Goal: Information Seeking & Learning: Find specific page/section

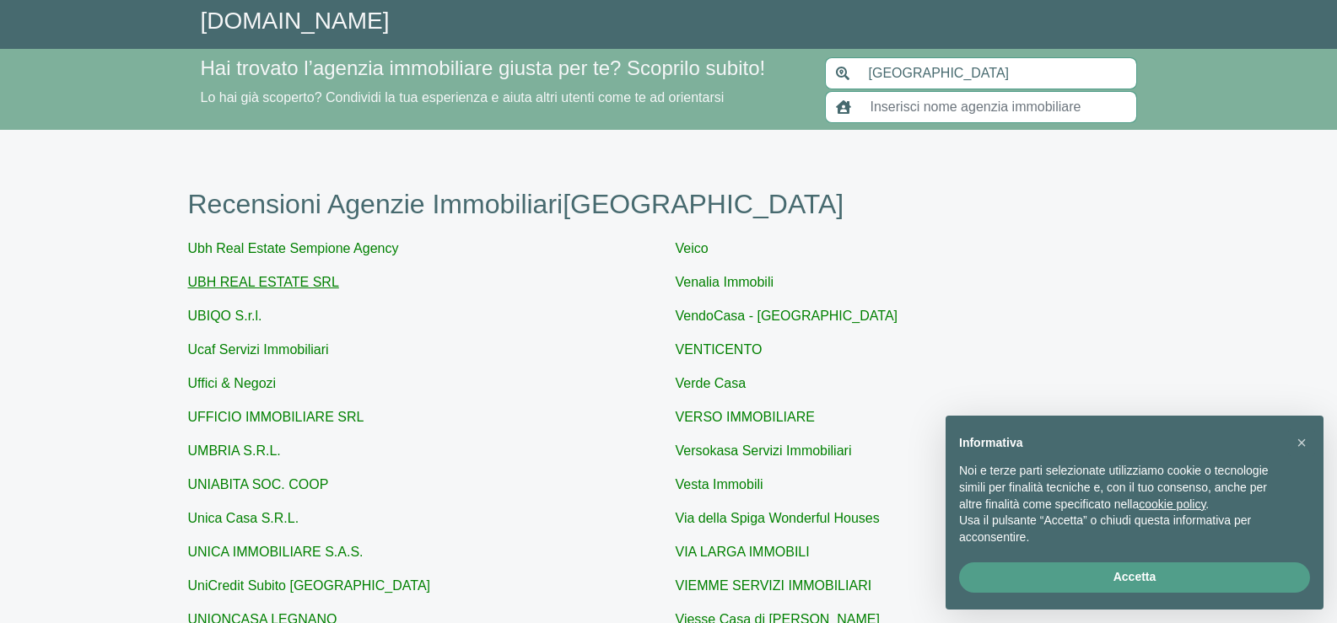
click at [270, 284] on link "UBH REAL ESTATE SRL" at bounding box center [263, 282] width 151 height 14
type input "UBH REAL ESTATE SRL"
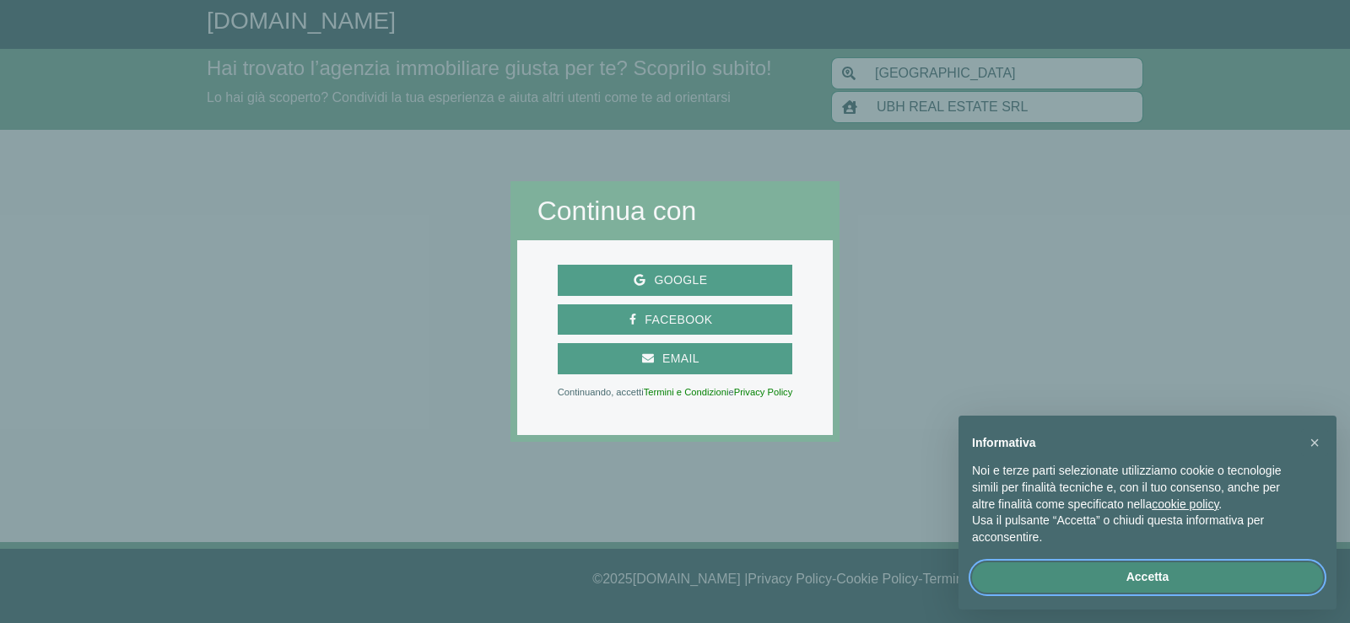
click at [1137, 588] on button "Accetta" at bounding box center [1147, 578] width 351 height 30
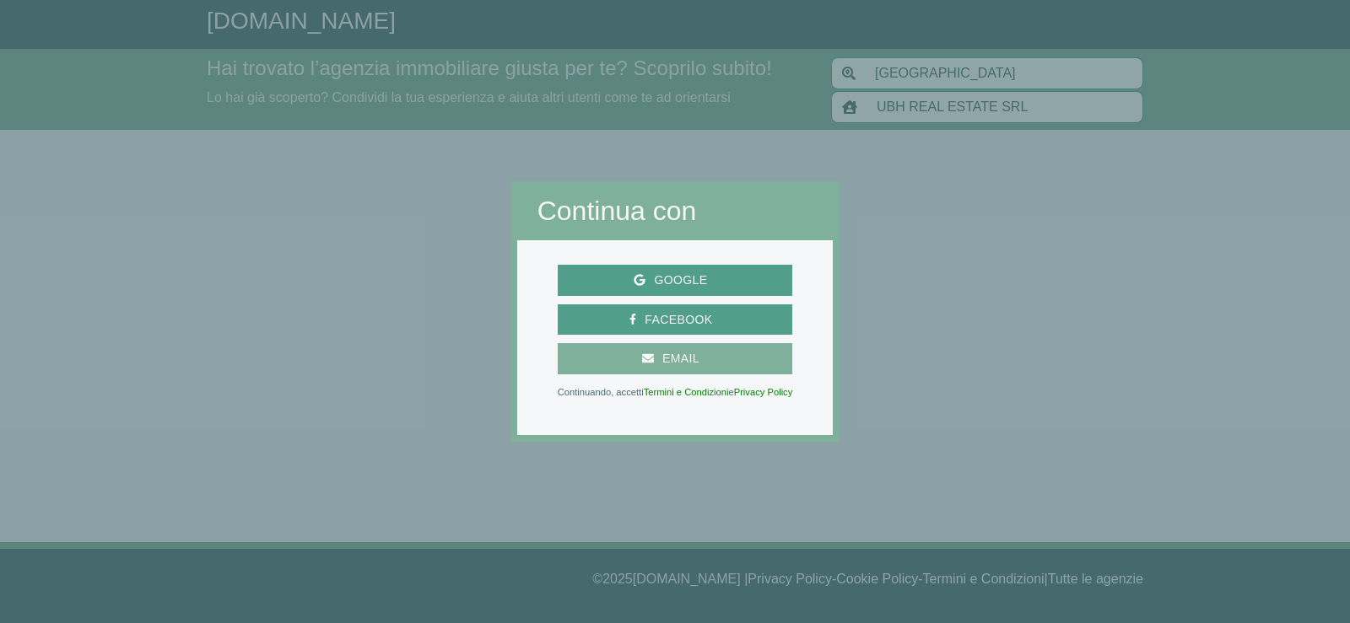
click at [726, 369] on span "Email" at bounding box center [675, 358] width 222 height 21
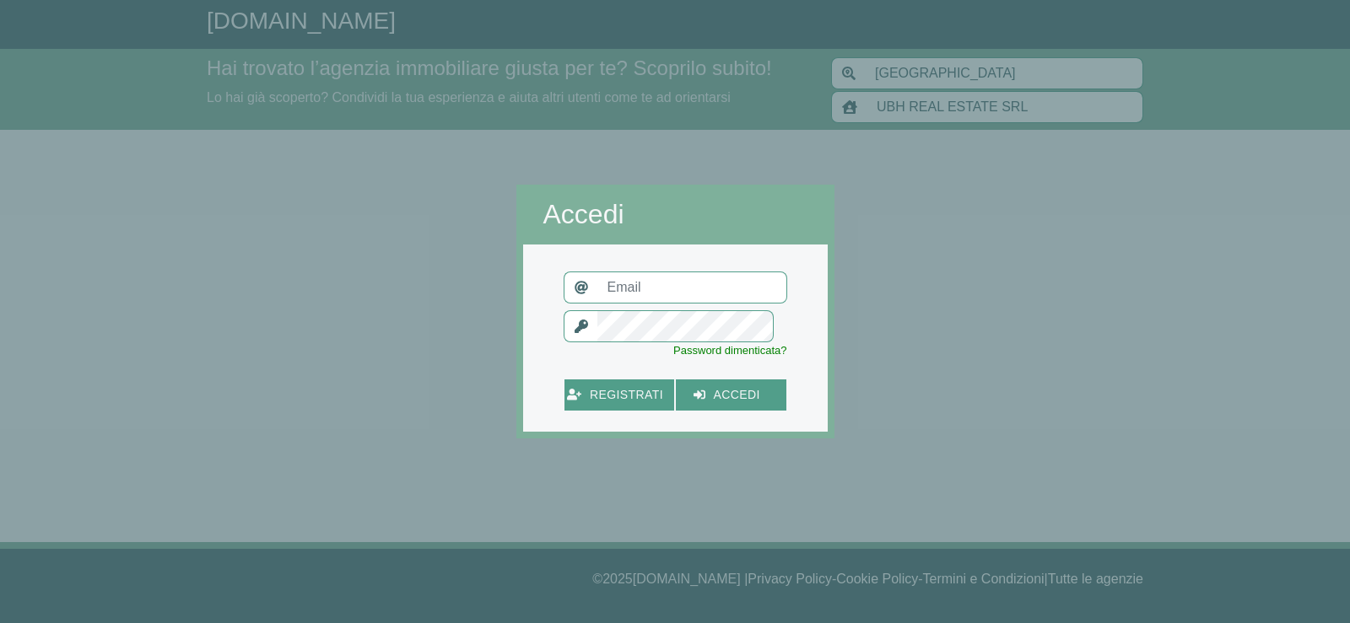
click at [834, 335] on div at bounding box center [1092, 311] width 516 height 623
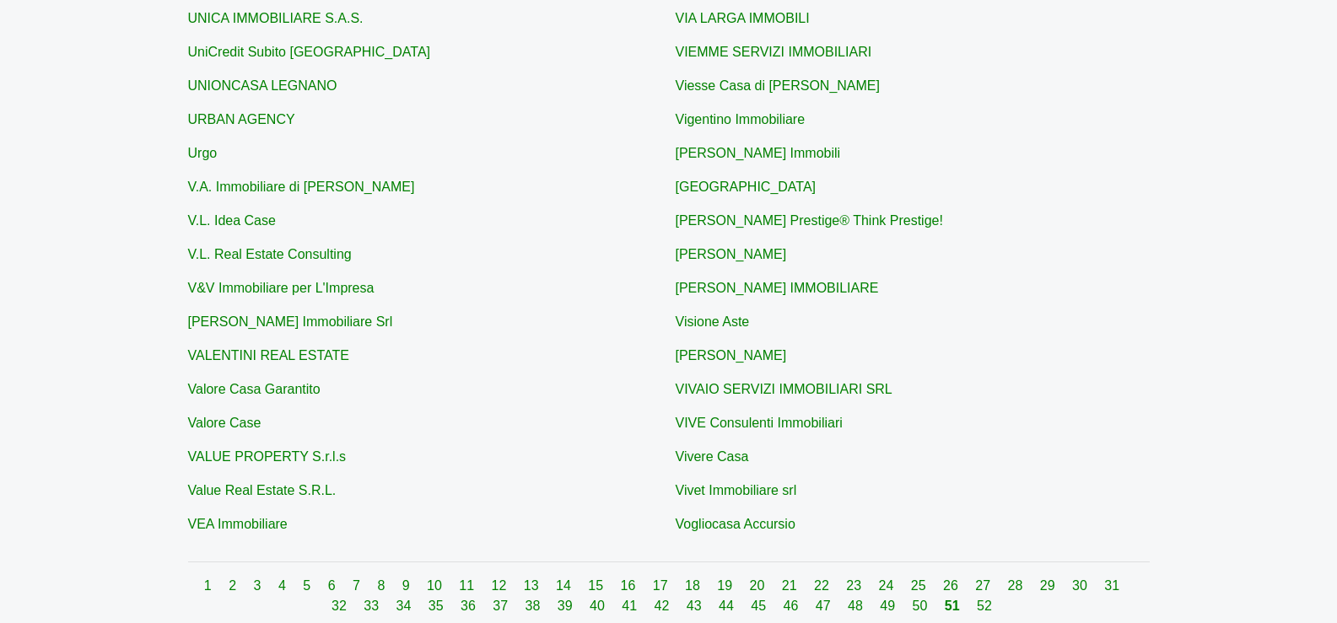
scroll to position [649, 0]
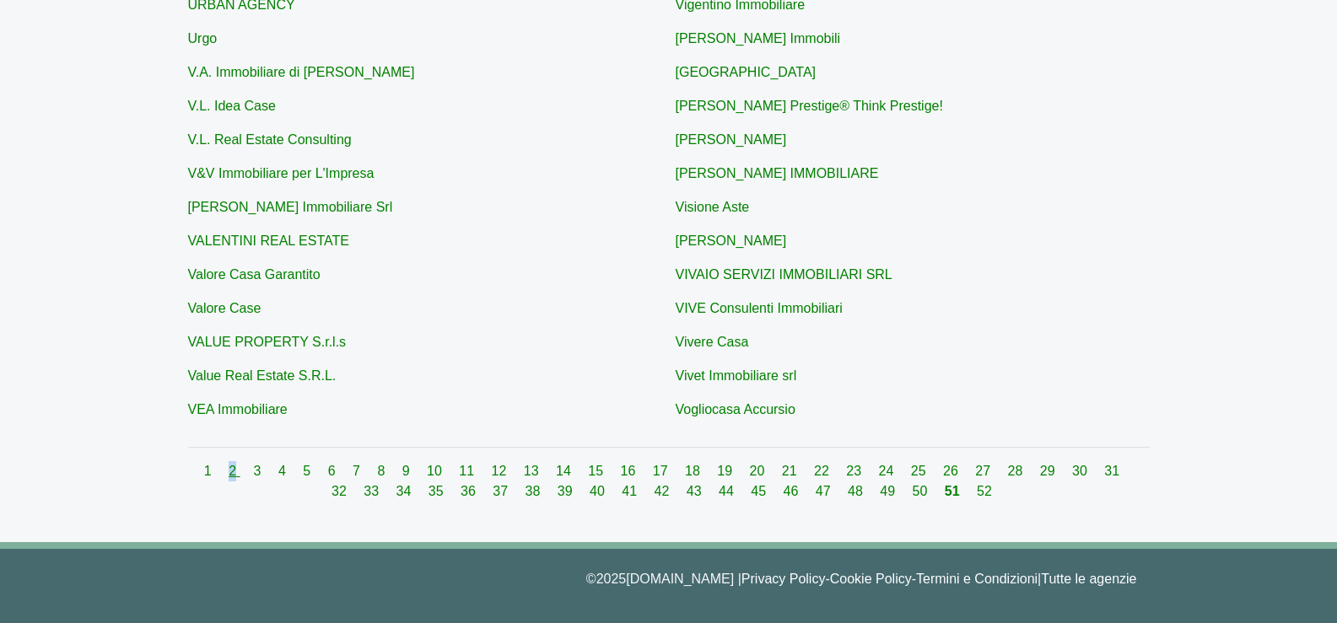
drag, startPoint x: 212, startPoint y: 456, endPoint x: 227, endPoint y: 469, distance: 19.8
click at [227, 469] on div "Recensioni Agenzie Immobiliari Milano Ubh Real Estate Sempione Agency UBH REAL …" at bounding box center [669, 11] width 962 height 1061
click at [229, 469] on link "2" at bounding box center [234, 471] width 11 height 14
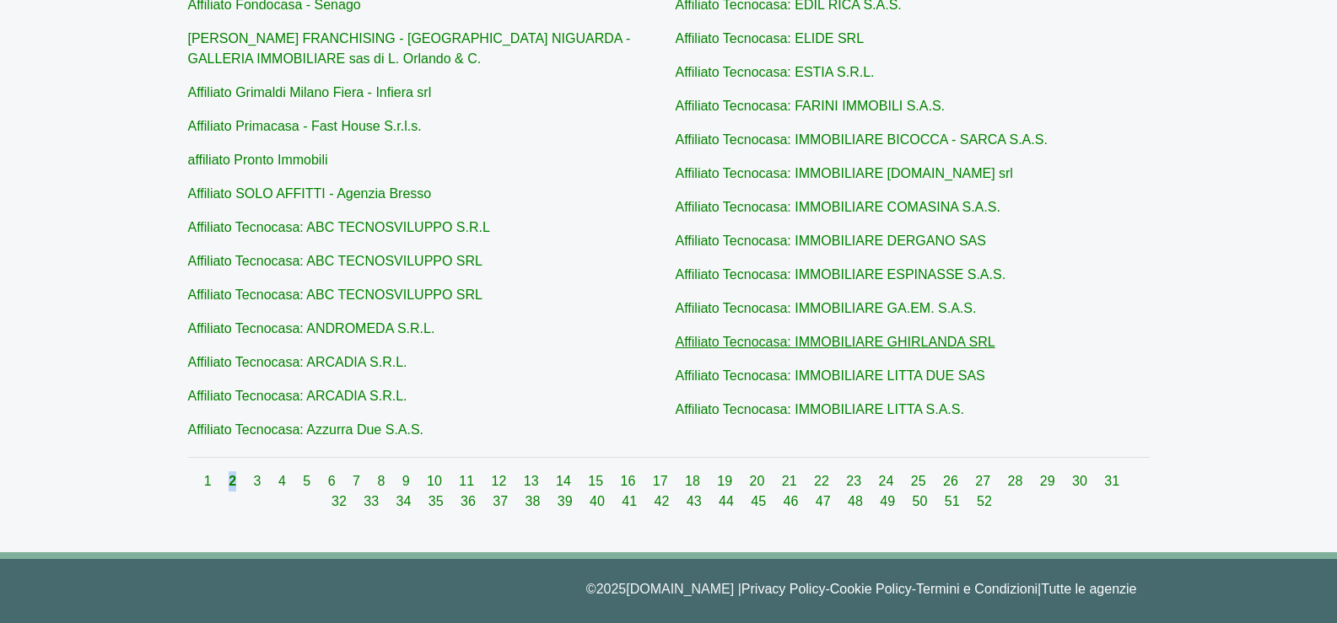
click at [732, 340] on link "Affiliato Tecnocasa: IMMOBILIARE GHIRLANDA SRL" at bounding box center [836, 342] width 320 height 14
type input "Affiliato Tecnocasa: IMMOBILIARE GHIRLANDA SRL"
